Goal: Information Seeking & Learning: Find specific fact

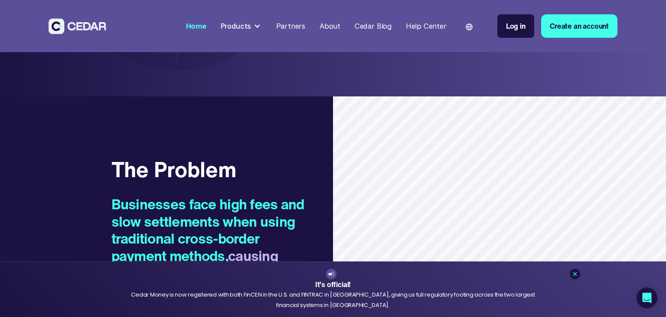
scroll to position [689, 0]
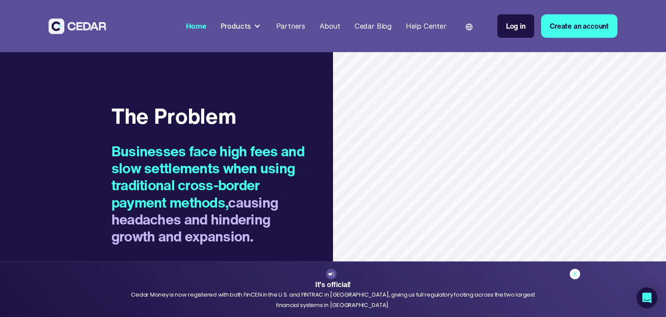
click at [577, 274] on icon at bounding box center [575, 273] width 7 height 7
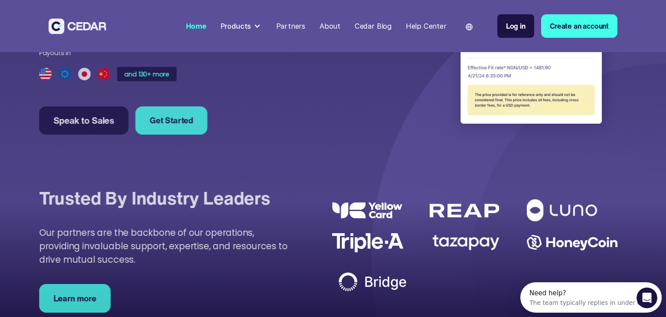
scroll to position [0, 0]
click at [334, 27] on div "About" at bounding box center [330, 26] width 21 height 11
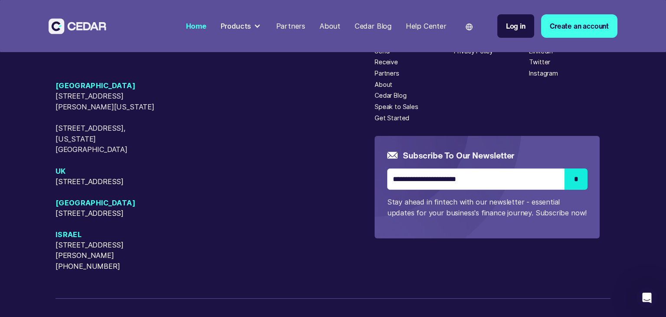
scroll to position [3651, 0]
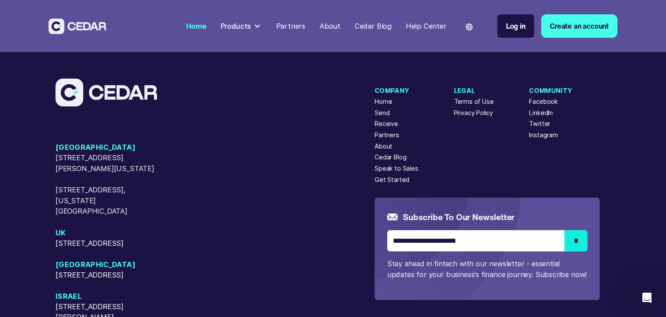
click at [470, 118] on div "Privacy Policy" at bounding box center [473, 113] width 39 height 10
click at [466, 106] on div "Terms of Use" at bounding box center [474, 102] width 40 height 10
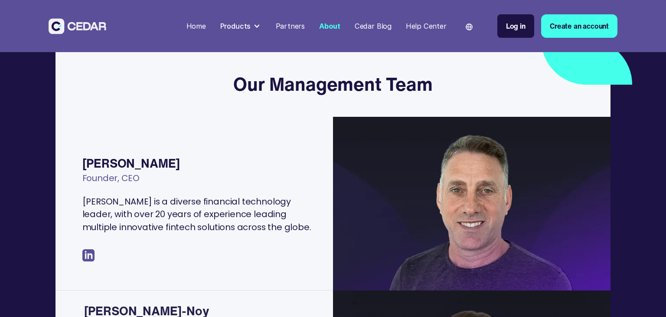
scroll to position [138, 0]
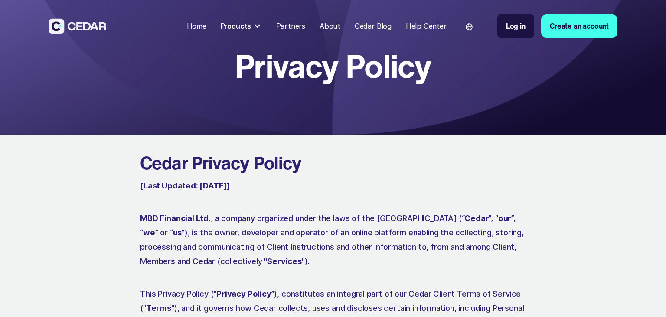
click at [150, 216] on strong "MBD Financial Ltd" at bounding box center [174, 218] width 69 height 10
drag, startPoint x: 150, startPoint y: 216, endPoint x: 180, endPoint y: 216, distance: 29.5
click at [180, 216] on strong "MBD Financial Ltd" at bounding box center [174, 218] width 69 height 10
copy strong "MBD Financial"
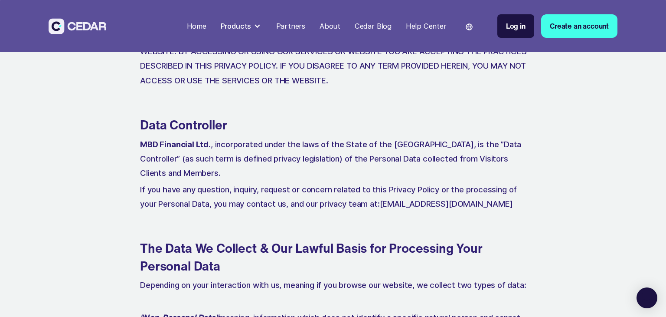
scroll to position [5441, 0]
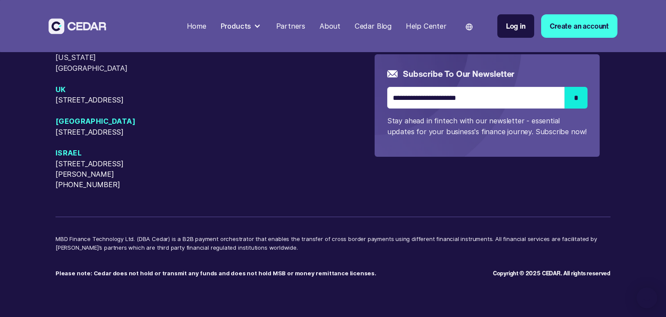
click at [54, 238] on div "USA 405 Cameron Sreet, Alexandria, Virginia, 22314 50 W 23rd Street, New York, …" at bounding box center [333, 104] width 666 height 423
drag, startPoint x: 54, startPoint y: 238, endPoint x: 100, endPoint y: 239, distance: 46.0
click at [100, 239] on div "USA 405 Cameron Sreet, Alexandria, Virginia, 22314 50 W 23rd Street, New York, …" at bounding box center [333, 104] width 666 height 423
copy p "MBD Finance Technology"
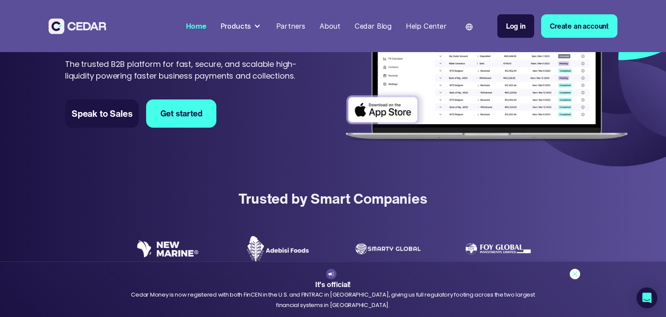
click at [575, 277] on link at bounding box center [575, 273] width 10 height 10
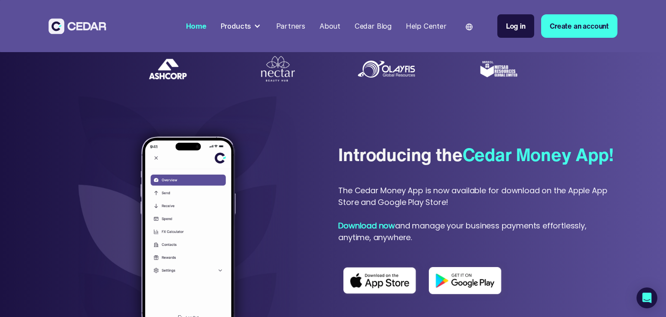
scroll to position [396, 0]
